Goal: Information Seeking & Learning: Learn about a topic

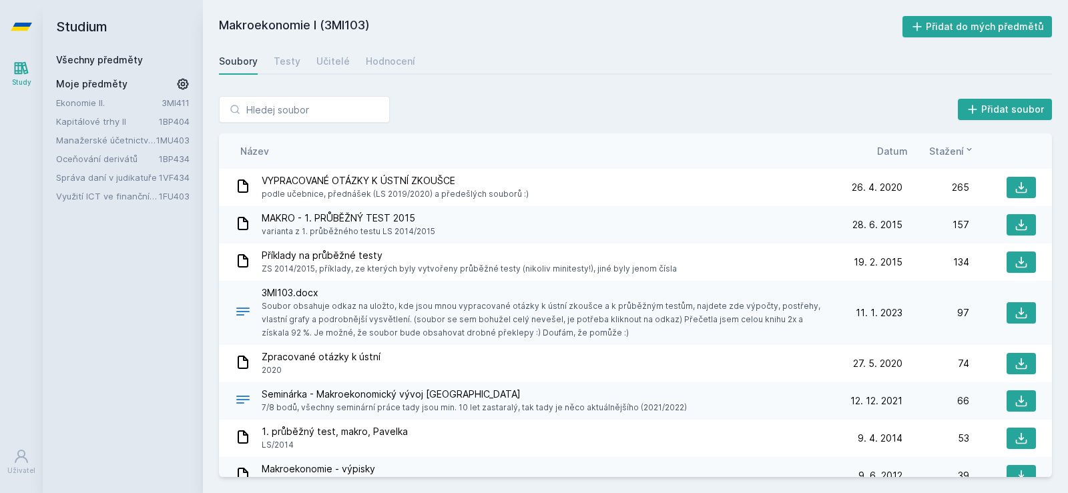
click at [87, 101] on link "Ekonomie II." at bounding box center [108, 102] width 105 height 13
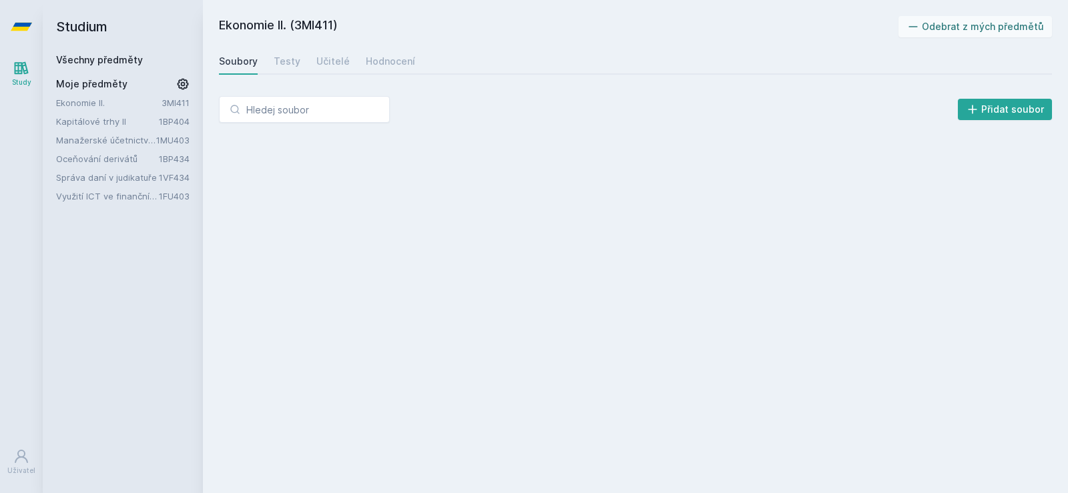
click at [87, 122] on link "Kapitálové trhy II" at bounding box center [107, 121] width 103 height 13
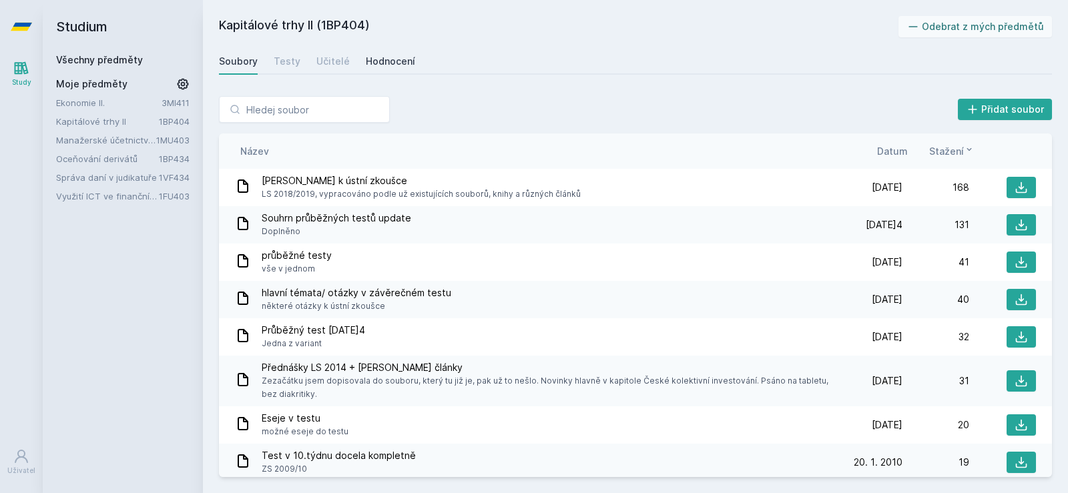
click at [385, 63] on div "Hodnocení" at bounding box center [390, 61] width 49 height 13
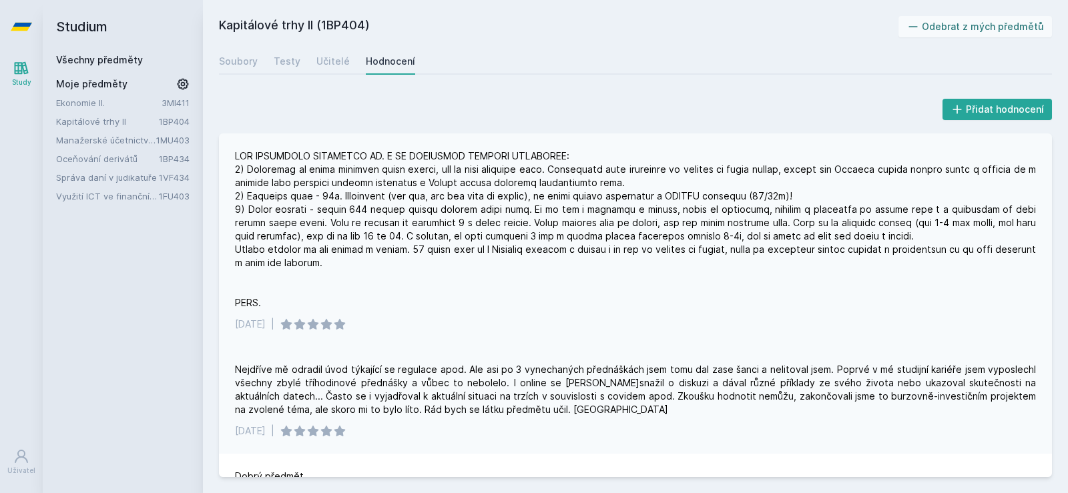
click at [334, 172] on div at bounding box center [635, 230] width 801 height 160
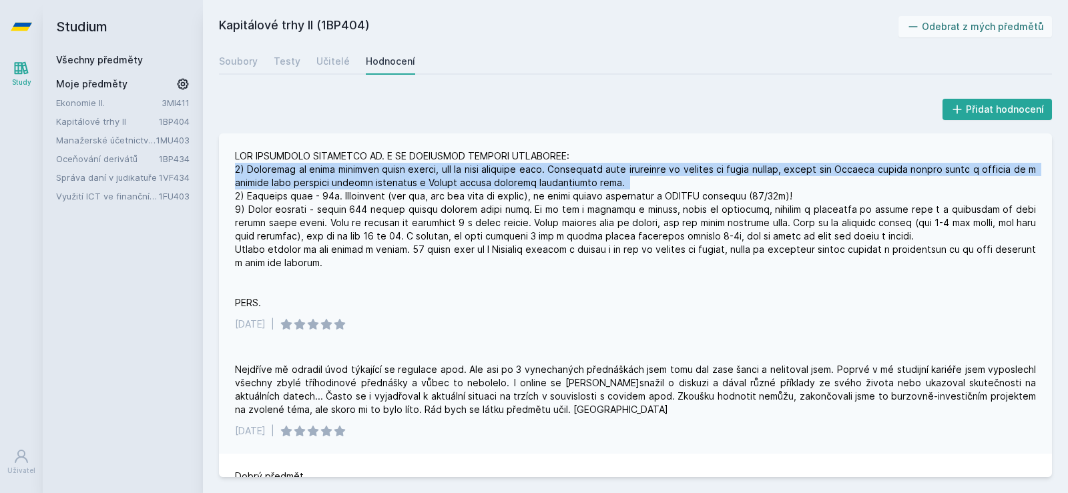
click at [334, 172] on div at bounding box center [635, 230] width 801 height 160
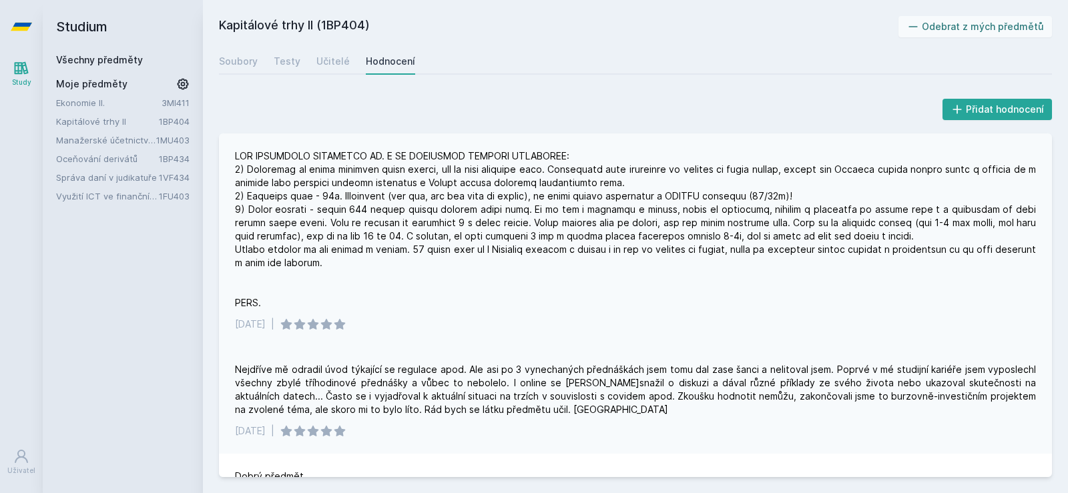
click at [321, 200] on div at bounding box center [635, 230] width 801 height 160
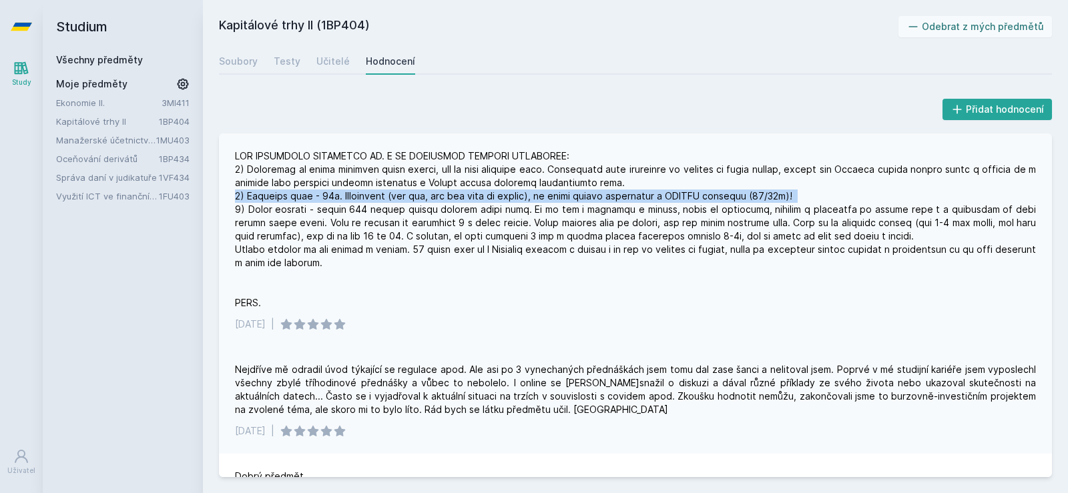
click at [321, 200] on div at bounding box center [635, 230] width 801 height 160
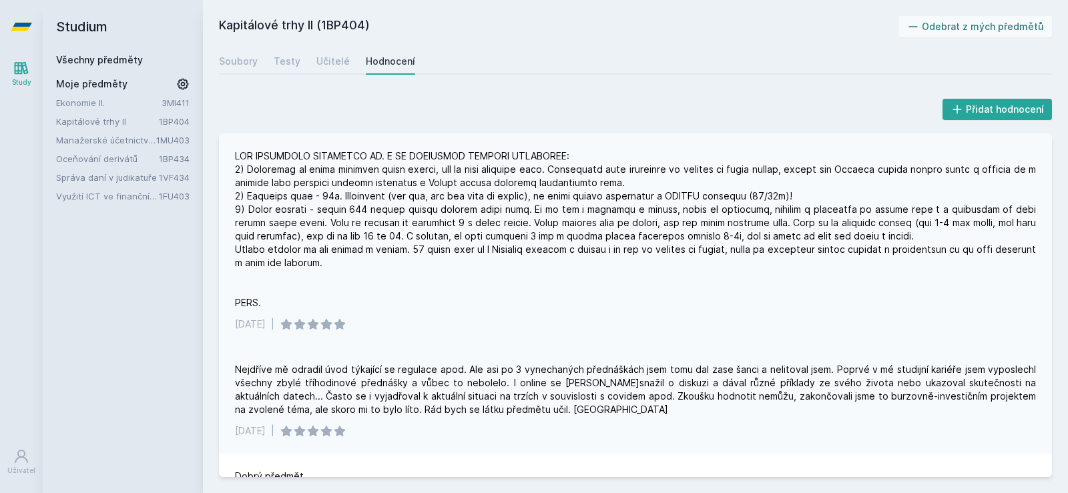
click at [322, 230] on div at bounding box center [635, 230] width 801 height 160
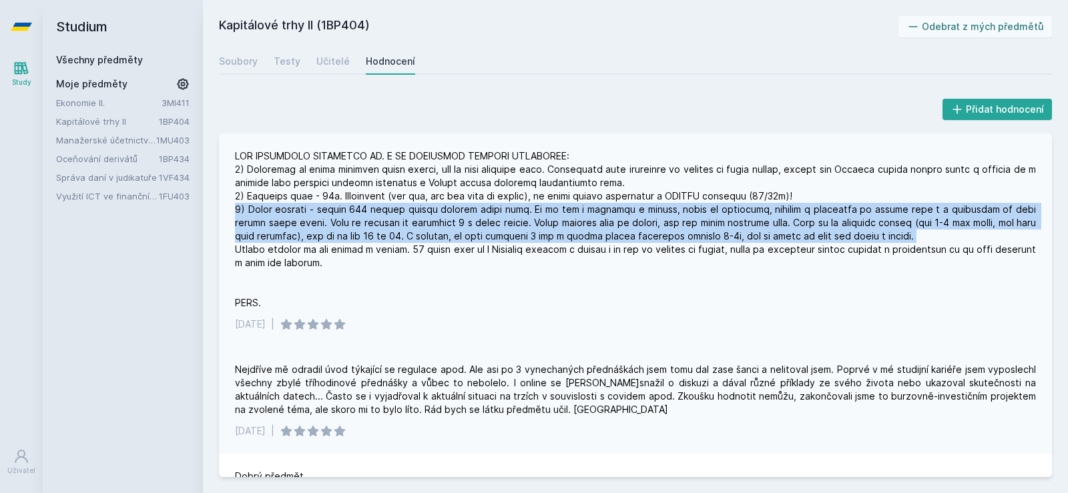
click at [322, 230] on div at bounding box center [635, 230] width 801 height 160
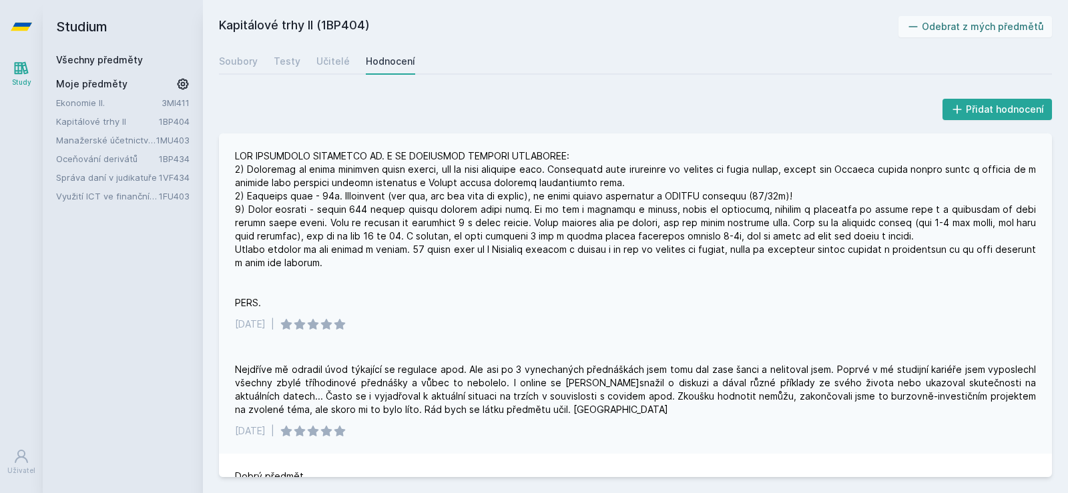
click at [322, 256] on div at bounding box center [635, 230] width 801 height 160
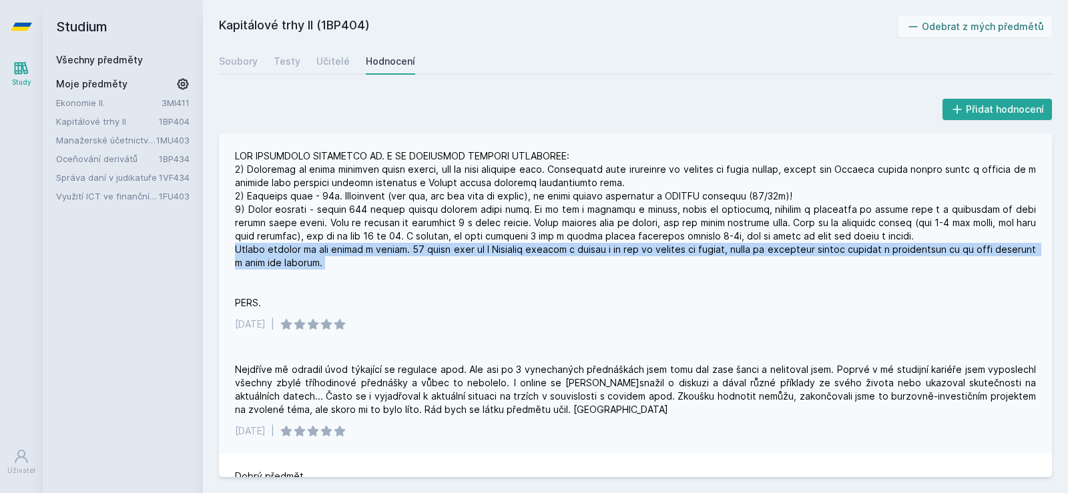
click at [322, 256] on div at bounding box center [635, 230] width 801 height 160
click at [322, 266] on div at bounding box center [635, 230] width 801 height 160
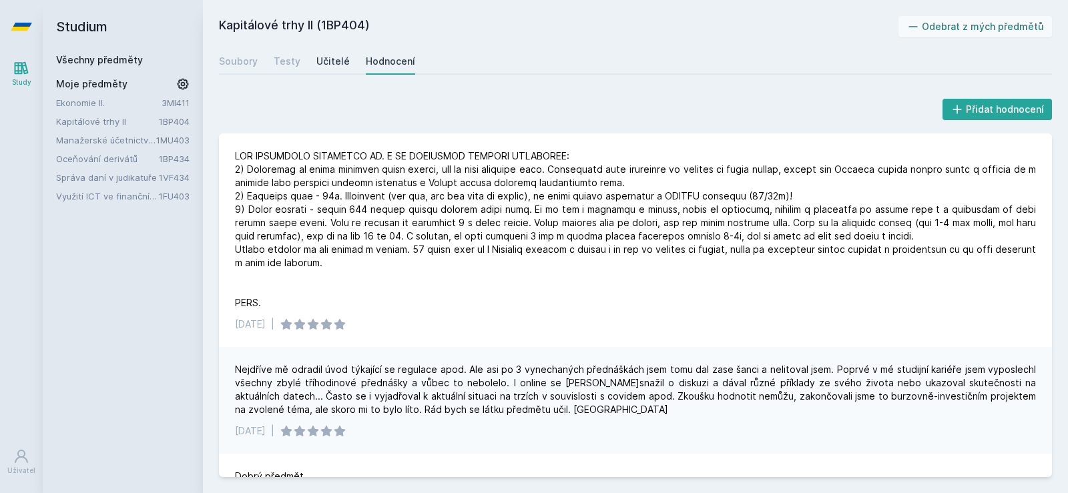
click at [318, 65] on div "Učitelé" at bounding box center [332, 61] width 33 height 13
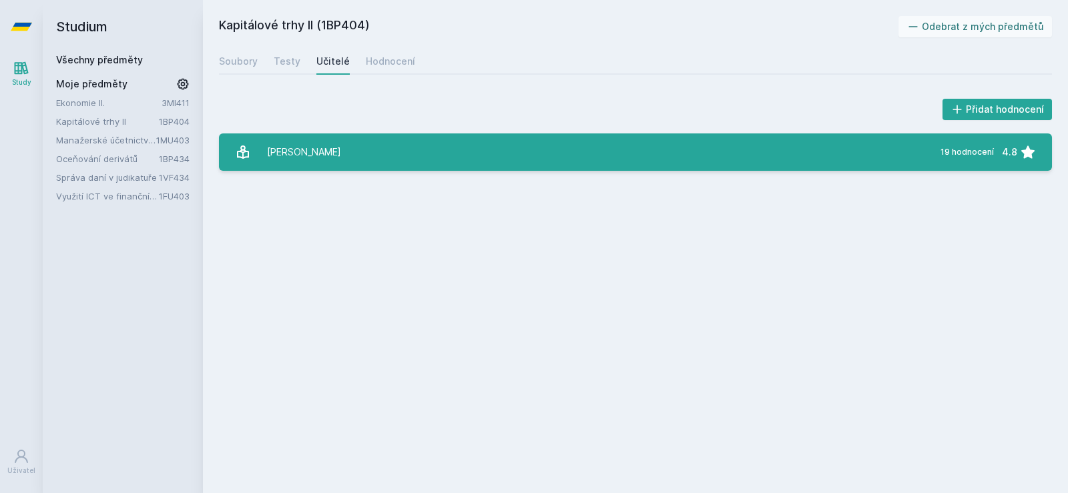
click at [371, 161] on link "M[PERSON_NAME] 19 hodnocení 4.8" at bounding box center [635, 152] width 833 height 37
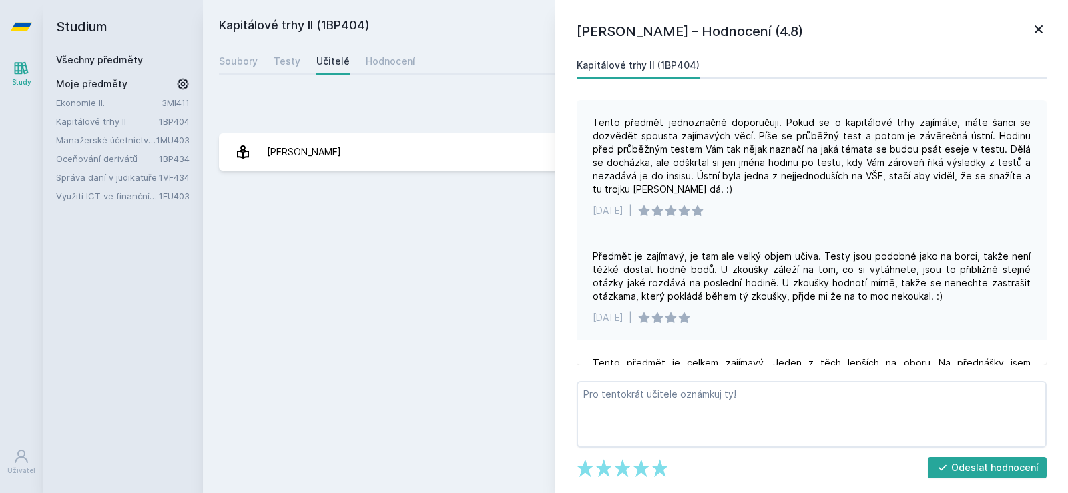
click at [735, 120] on div "Tento předmět jednoznačně doporučuji. Pokud se o kapitálové trhy zajímáte, máte…" at bounding box center [812, 156] width 438 height 80
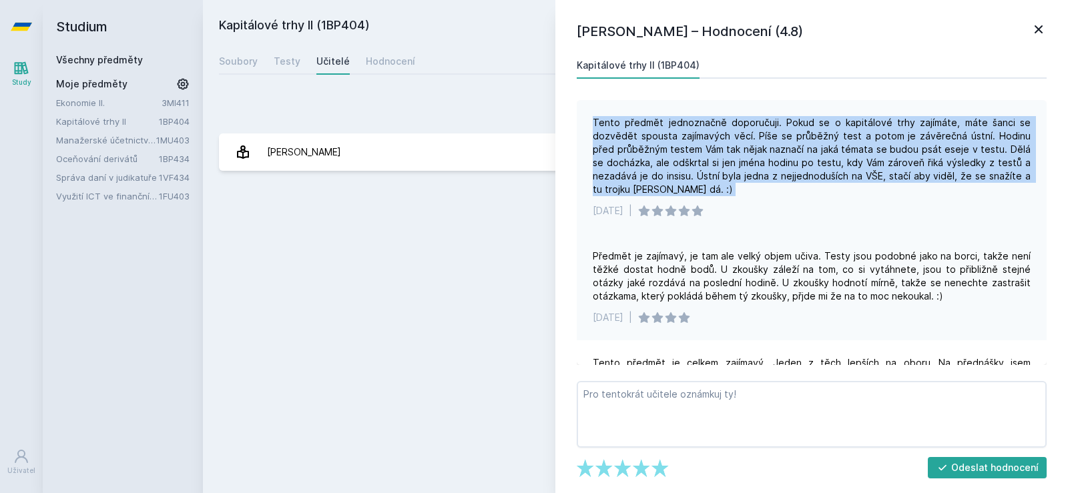
click at [735, 120] on div "Tento předmět jednoznačně doporučuji. Pokud se o kapitálové trhy zajímáte, máte…" at bounding box center [812, 156] width 438 height 80
click at [732, 147] on div "Tento předmět jednoznačně doporučuji. Pokud se o kapitálové trhy zajímáte, máte…" at bounding box center [812, 156] width 438 height 80
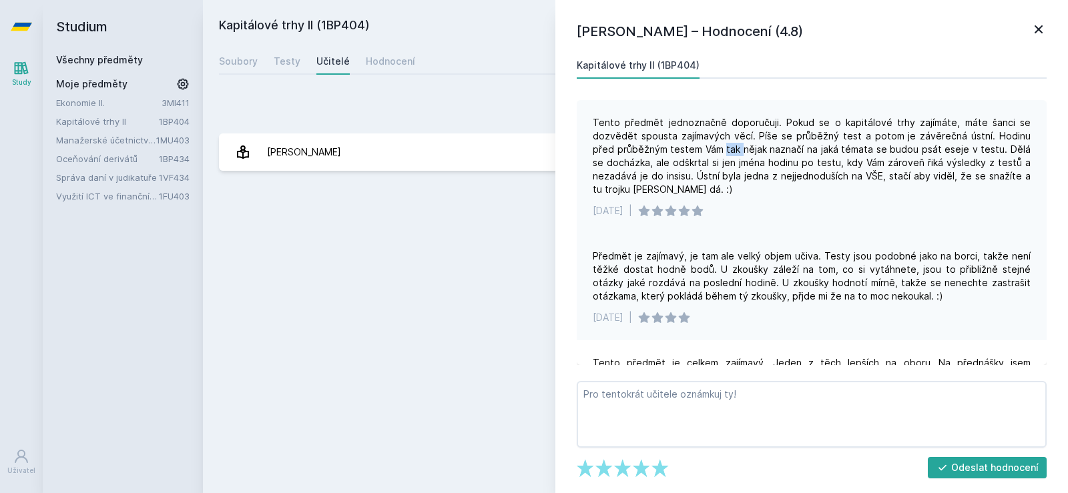
click at [732, 147] on div "Tento předmět jednoznačně doporučuji. Pokud se o kapitálové trhy zajímáte, máte…" at bounding box center [812, 156] width 438 height 80
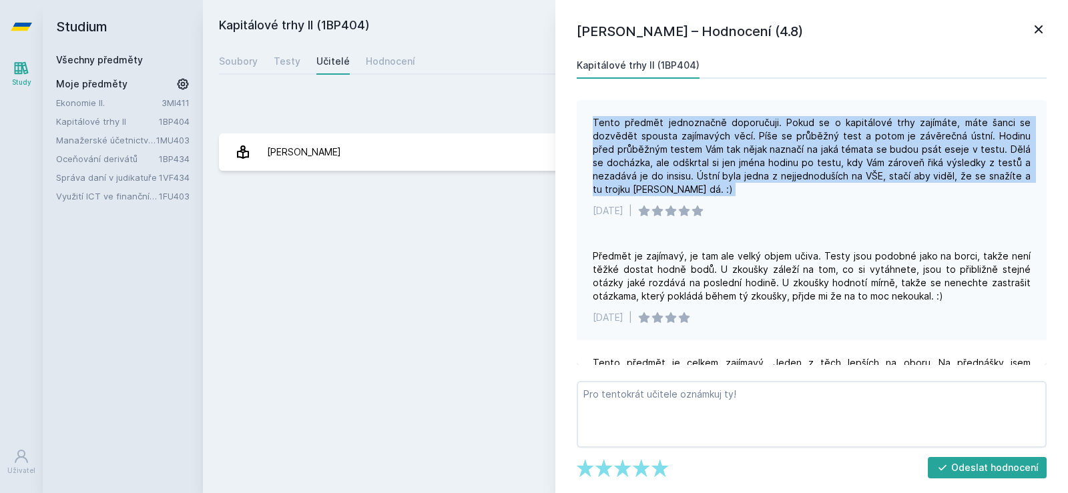
click at [732, 147] on div "Tento předmět jednoznačně doporučuji. Pokud se o kapitálové trhy zajímáte, máte…" at bounding box center [812, 156] width 438 height 80
click at [732, 146] on div "Tento předmět jednoznačně doporučuji. Pokud se o kapitálové trhy zajímáte, máte…" at bounding box center [812, 156] width 438 height 80
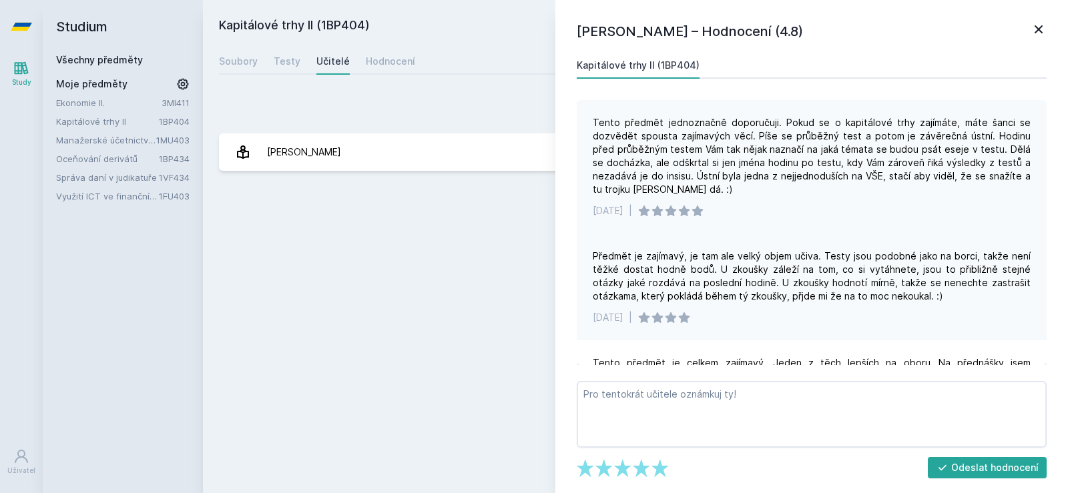
click at [814, 145] on div "Tento předmět jednoznačně doporučuji. Pokud se o kapitálové trhy zajímáte, máte…" at bounding box center [812, 156] width 438 height 80
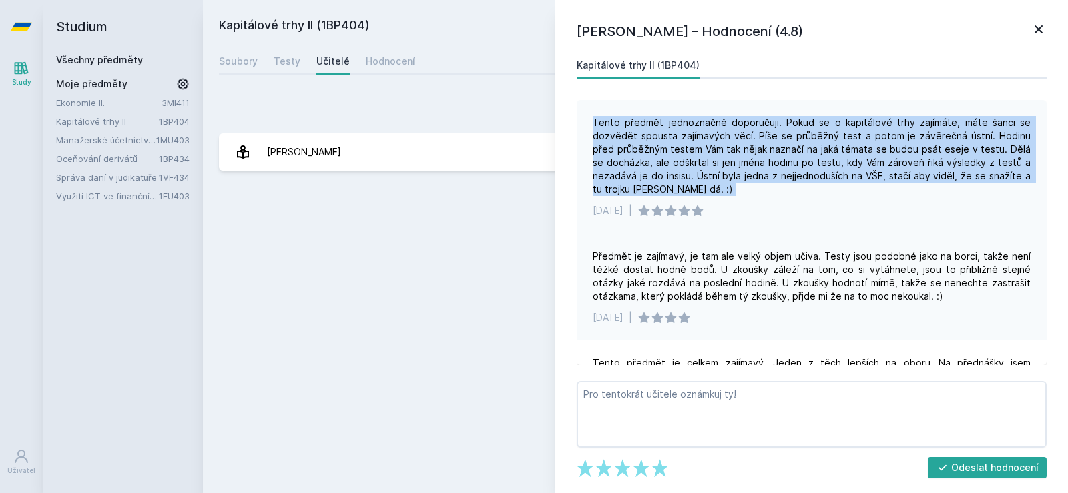
click at [814, 145] on div "Tento předmět jednoznačně doporučuji. Pokud se o kapitálové trhy zajímáte, máte…" at bounding box center [812, 156] width 438 height 80
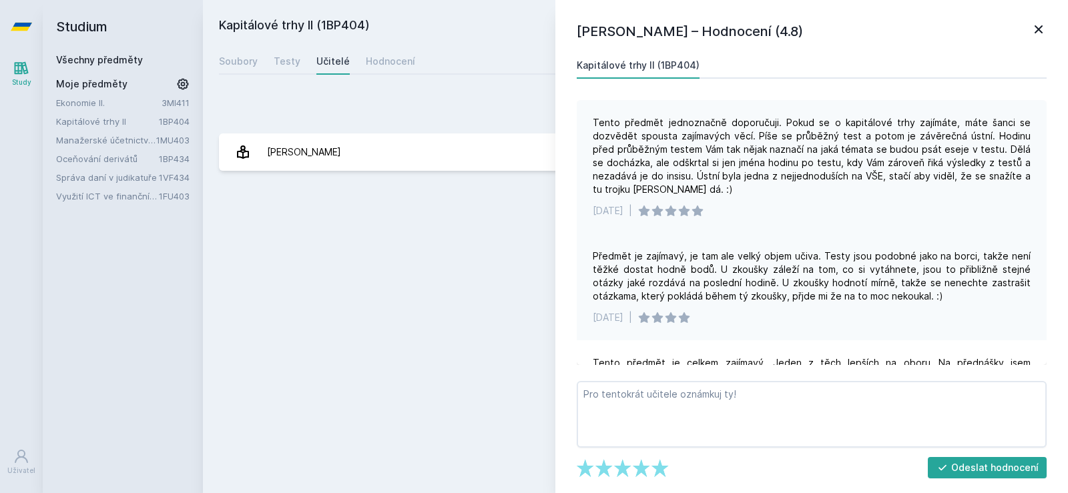
click at [830, 137] on div "Tento předmět jednoznačně doporučuji. Pokud se o kapitálové trhy zajímáte, máte…" at bounding box center [812, 156] width 438 height 80
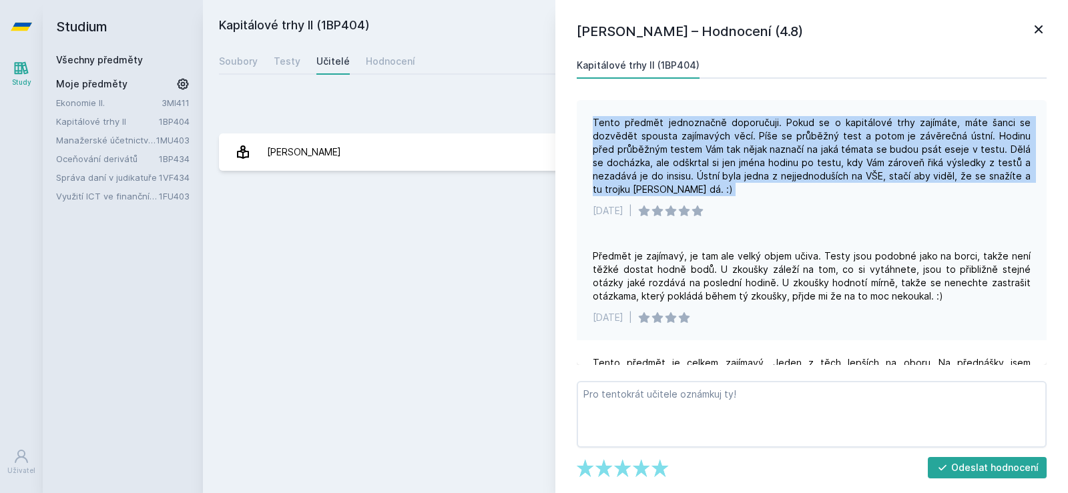
click at [830, 137] on div "Tento předmět jednoznačně doporučuji. Pokud se o kapitálové trhy zajímáte, máte…" at bounding box center [812, 156] width 438 height 80
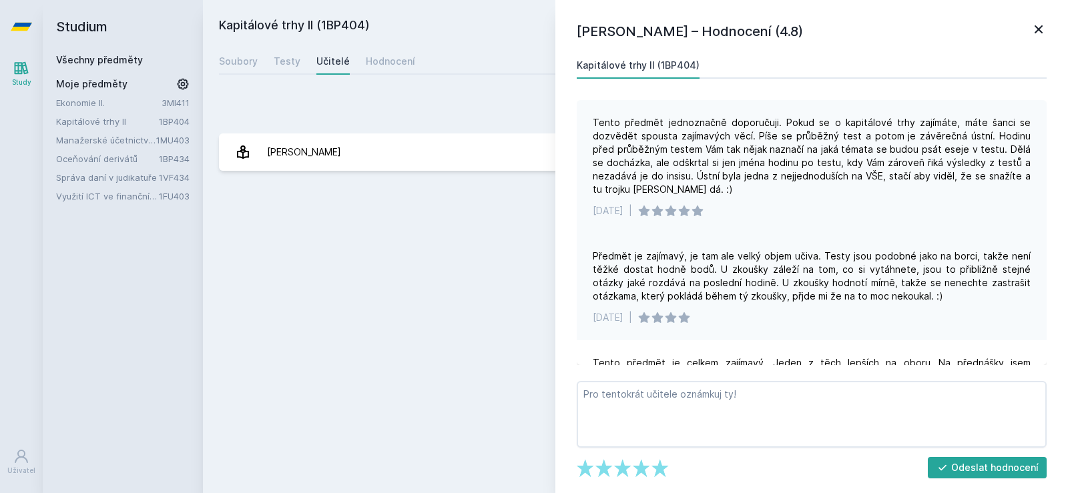
click at [904, 144] on div "Tento předmět jednoznačně doporučuji. Pokud se o kapitálové trhy zajímáte, máte…" at bounding box center [812, 156] width 438 height 80
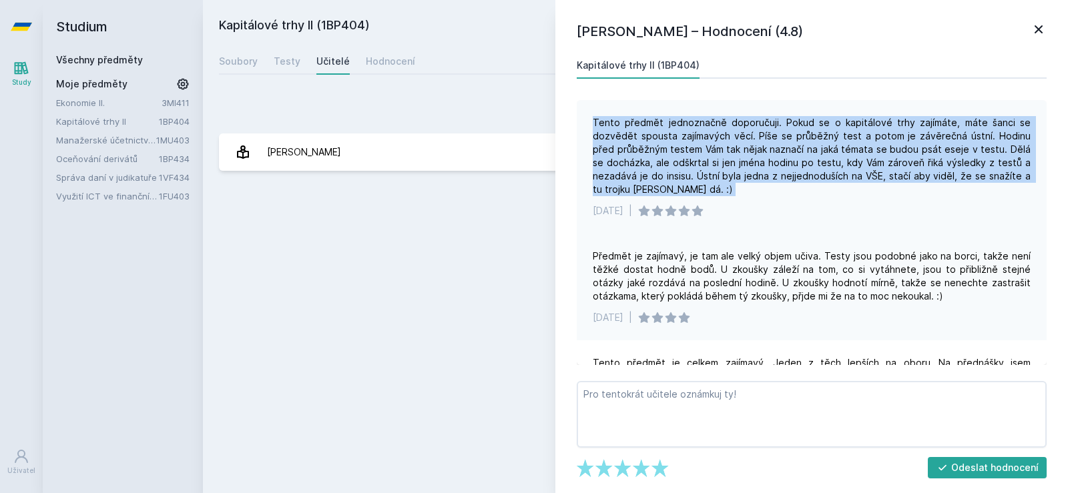
click at [904, 144] on div "Tento předmět jednoznačně doporučuji. Pokud se o kapitálové trhy zajímáte, máte…" at bounding box center [812, 156] width 438 height 80
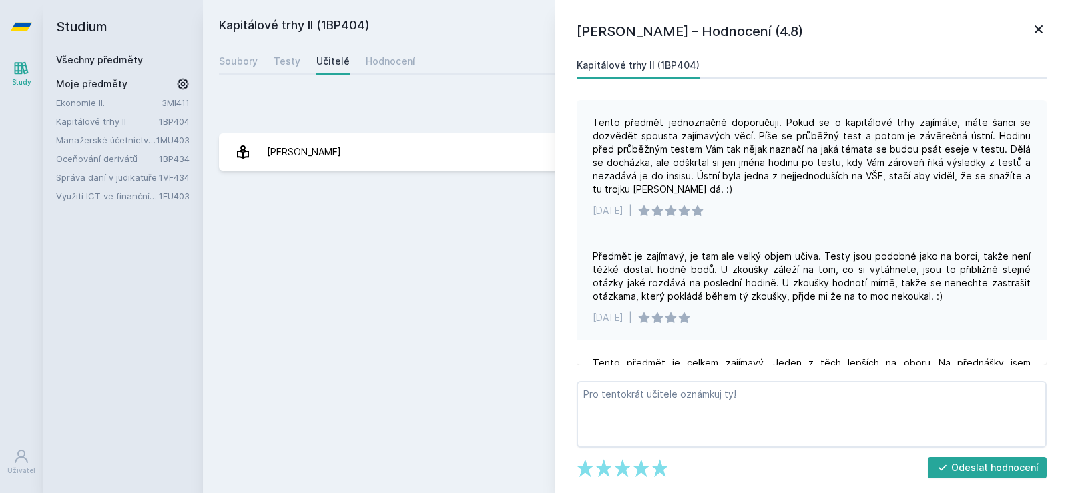
click at [841, 163] on div "Tento předmět jednoznačně doporučuji. Pokud se o kapitálové trhy zajímáte, máte…" at bounding box center [812, 156] width 438 height 80
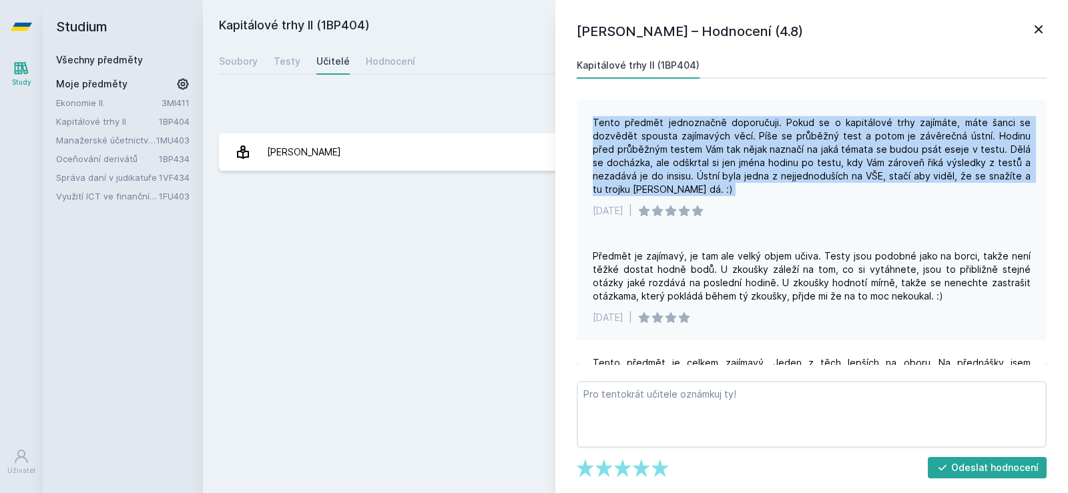
click at [841, 163] on div "Tento předmět jednoznačně doporučuji. Pokud se o kapitálové trhy zajímáte, máte…" at bounding box center [812, 156] width 438 height 80
click at [757, 164] on div "Tento předmět jednoznačně doporučuji. Pokud se o kapitálové trhy zajímáte, máte…" at bounding box center [812, 156] width 438 height 80
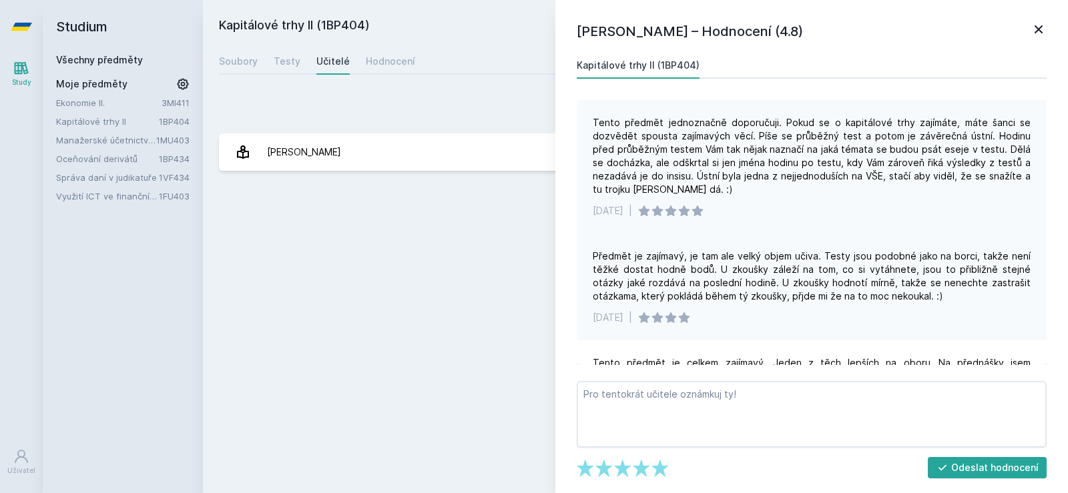
click at [664, 163] on div "Tento předmět jednoznačně doporučuji. Pokud se o kapitálové trhy zajímáte, máte…" at bounding box center [812, 156] width 438 height 80
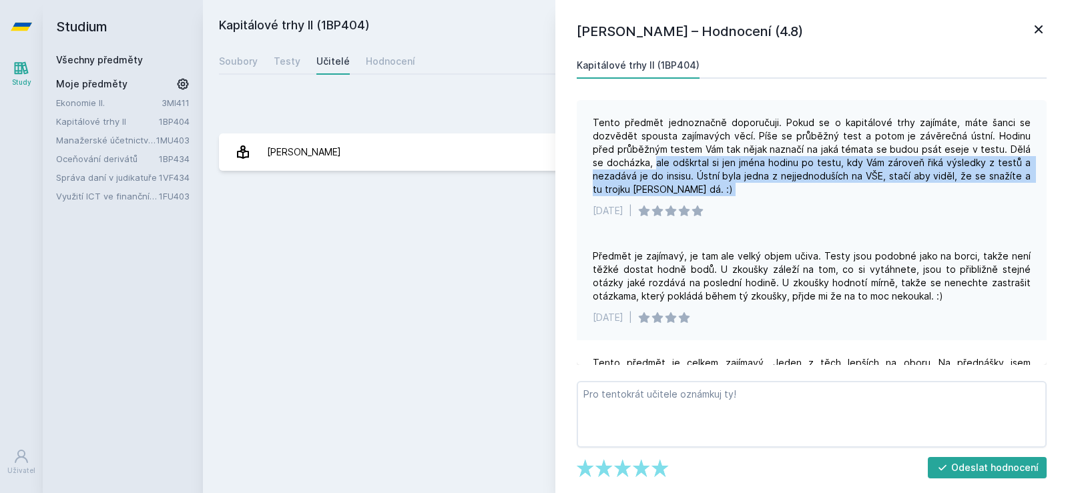
drag, startPoint x: 664, startPoint y: 163, endPoint x: 837, endPoint y: 194, distance: 175.0
click at [837, 194] on div "Tento předmět jednoznačně doporučuji. Pokud se o kapitálové trhy zajímáte, máte…" at bounding box center [812, 156] width 438 height 80
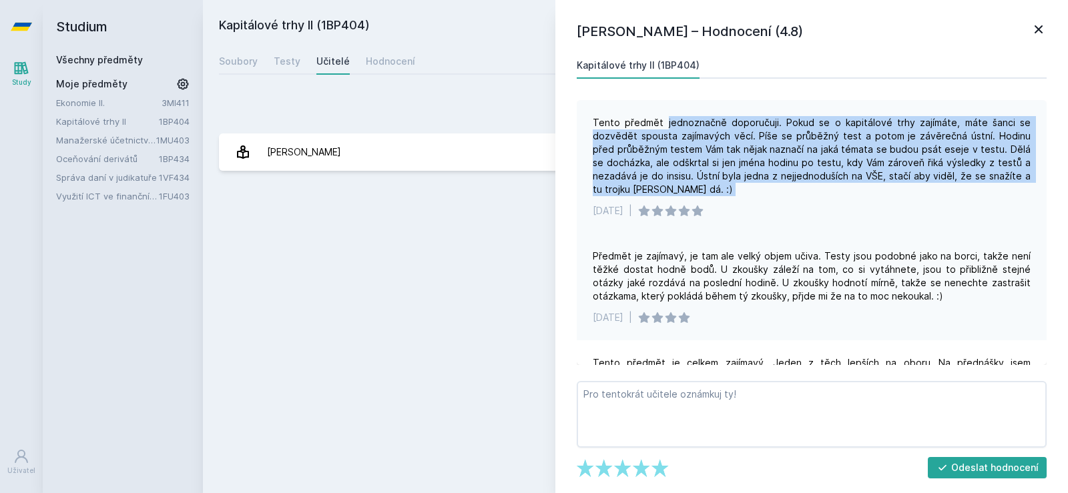
drag, startPoint x: 837, startPoint y: 194, endPoint x: 708, endPoint y: 112, distance: 152.4
click at [708, 112] on div "Tento předmět jednoznačně doporučuji. Pokud se o kapitálové trhy zajímáte, máte…" at bounding box center [812, 167] width 470 height 134
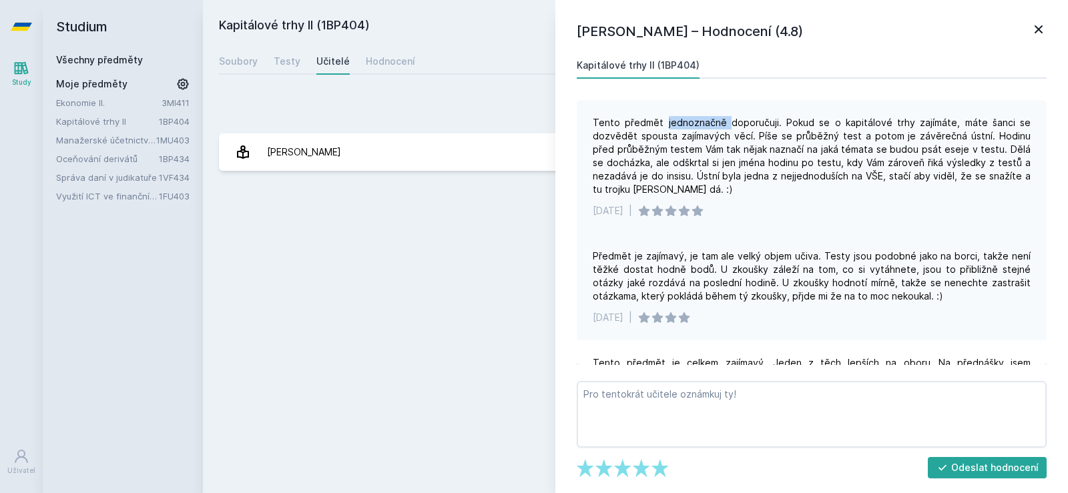
click at [708, 112] on div "Tento předmět jednoznačně doporučuji. Pokud se o kapitálové trhy zajímáte, máte…" at bounding box center [812, 167] width 470 height 134
click at [659, 169] on div "Tento předmět jednoznačně doporučuji. Pokud se o kapitálové trhy zajímáte, máte…" at bounding box center [812, 156] width 438 height 80
click at [672, 172] on div "Tento předmět jednoznačně doporučuji. Pokud se o kapitálové trhy zajímáte, máte…" at bounding box center [812, 156] width 438 height 80
click at [622, 176] on div "Tento předmět jednoznačně doporučuji. Pokud se o kapitálové trhy zajímáte, máte…" at bounding box center [812, 156] width 438 height 80
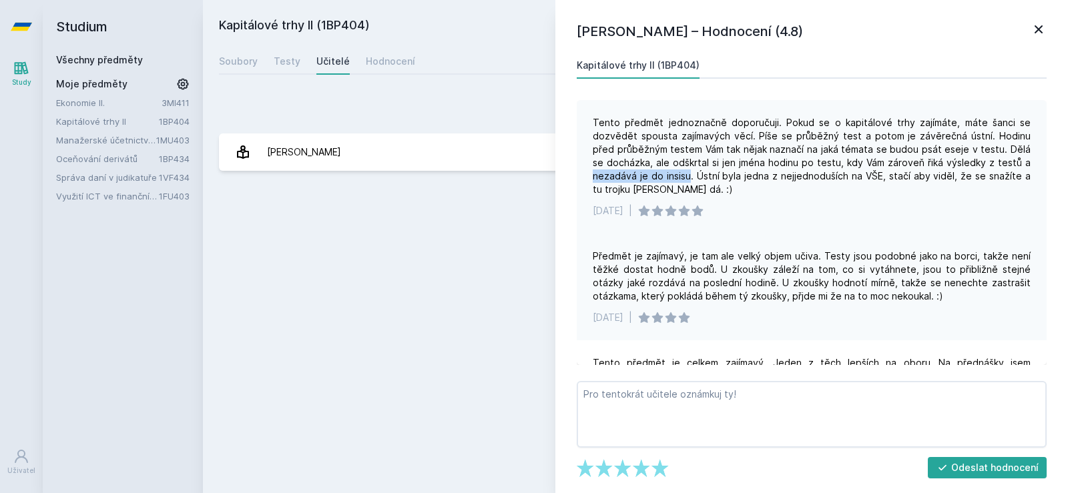
drag, startPoint x: 622, startPoint y: 176, endPoint x: 686, endPoint y: 178, distance: 63.5
click at [686, 178] on div "Tento předmět jednoznačně doporučuji. Pokud se o kapitálové trhy zajímáte, máte…" at bounding box center [812, 156] width 438 height 80
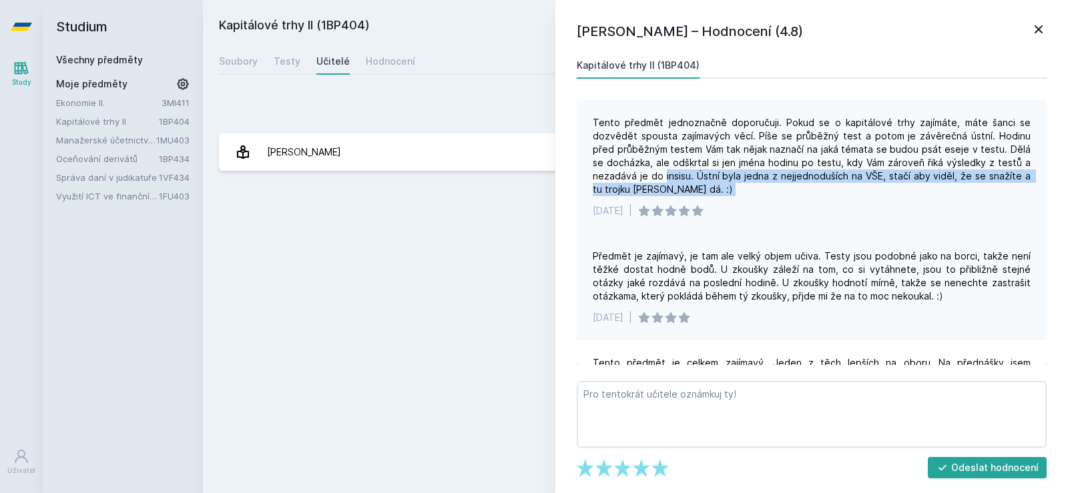
drag, startPoint x: 686, startPoint y: 178, endPoint x: 701, endPoint y: 192, distance: 20.3
click at [701, 192] on div "Tento předmět jednoznačně doporučuji. Pokud se o kapitálové trhy zajímáte, máte…" at bounding box center [812, 156] width 438 height 80
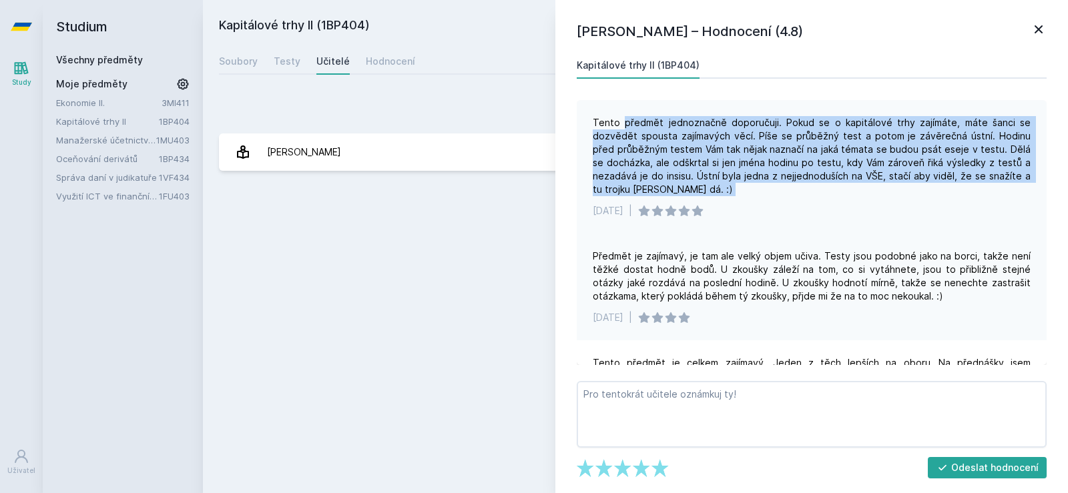
drag, startPoint x: 701, startPoint y: 192, endPoint x: 632, endPoint y: 120, distance: 100.1
click at [632, 120] on div "Tento předmět jednoznačně doporučuji. Pokud se o kapitálové trhy zajímáte, máte…" at bounding box center [812, 156] width 438 height 80
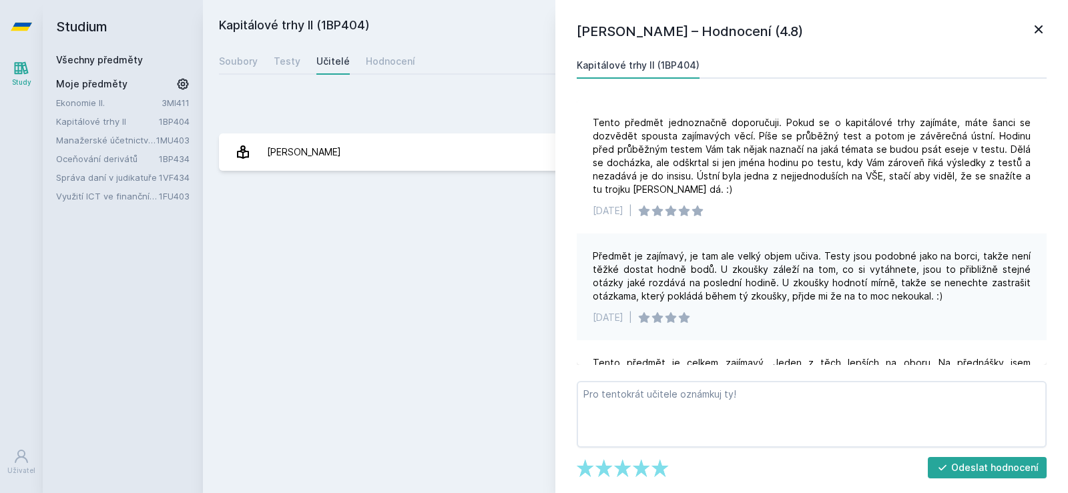
click at [431, 43] on div "Kapitálové trhy II (1BP404) Odebrat z mých předmětů [GEOGRAPHIC_DATA] Testy Uči…" at bounding box center [635, 246] width 833 height 461
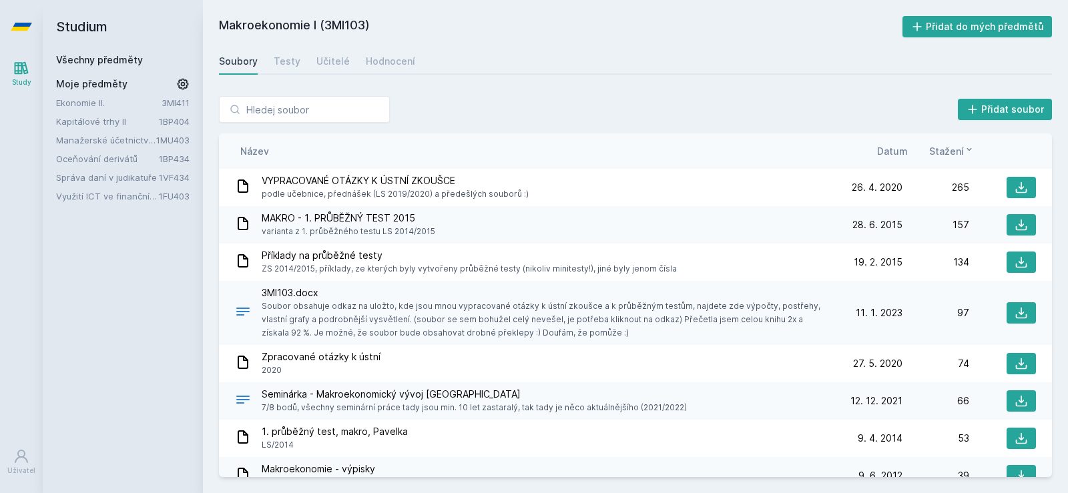
click at [103, 124] on link "Kapitálové trhy II" at bounding box center [107, 121] width 103 height 13
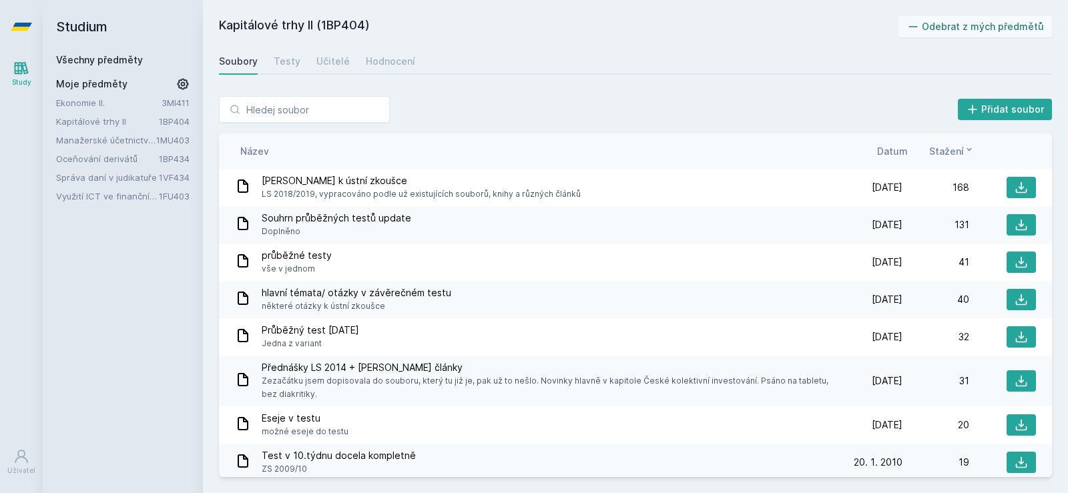
click at [345, 27] on h2 "Kapitálové trhy II (1BP404)" at bounding box center [559, 26] width 680 height 21
copy h2 "1BP404"
